Goal: Task Accomplishment & Management: Use online tool/utility

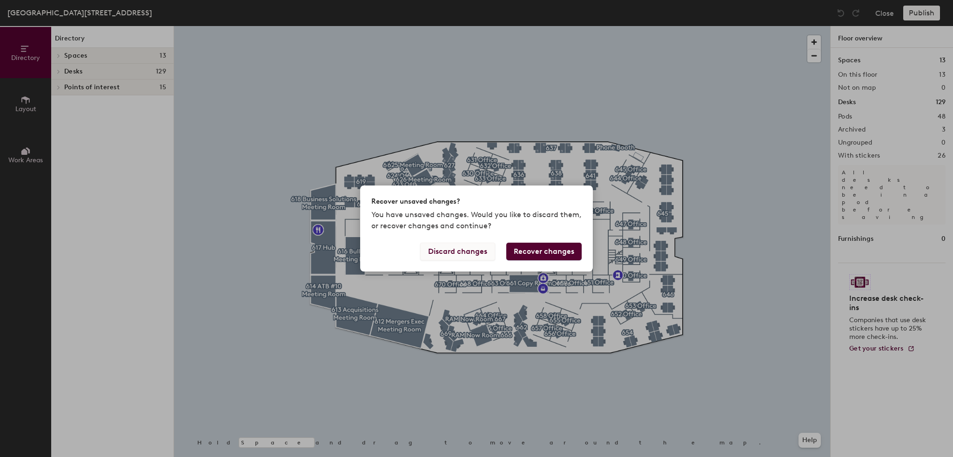
click at [462, 249] on button "Discard changes" at bounding box center [457, 252] width 75 height 18
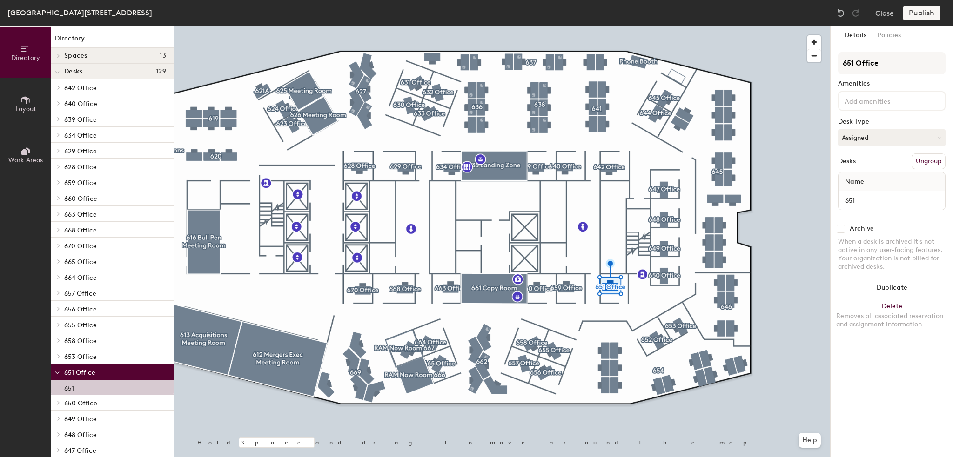
click at [839, 227] on input "checkbox" at bounding box center [840, 229] width 8 height 8
checkbox input "true"
click at [924, 1] on div "[GEOGRAPHIC_DATA] 6 Close Publish" at bounding box center [476, 13] width 953 height 26
click at [923, 11] on button "Publish" at bounding box center [921, 13] width 37 height 15
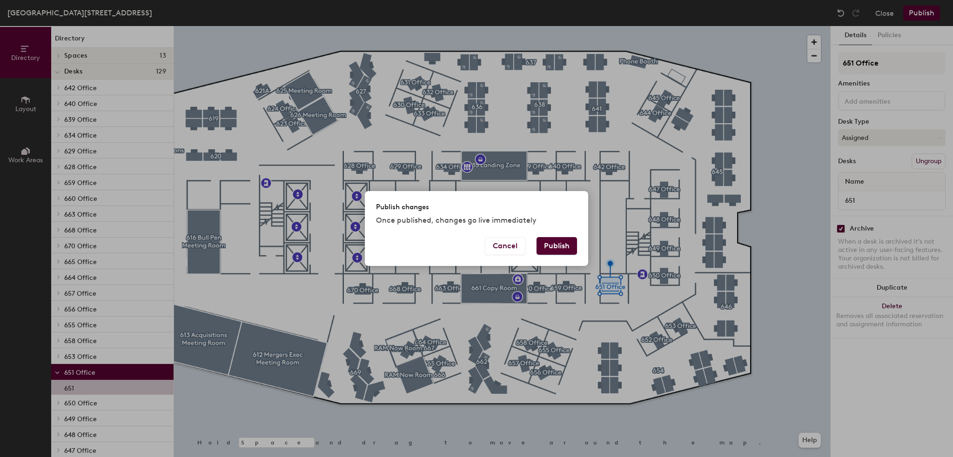
click at [558, 247] on button "Publish" at bounding box center [556, 246] width 40 height 18
